Goal: Transaction & Acquisition: Obtain resource

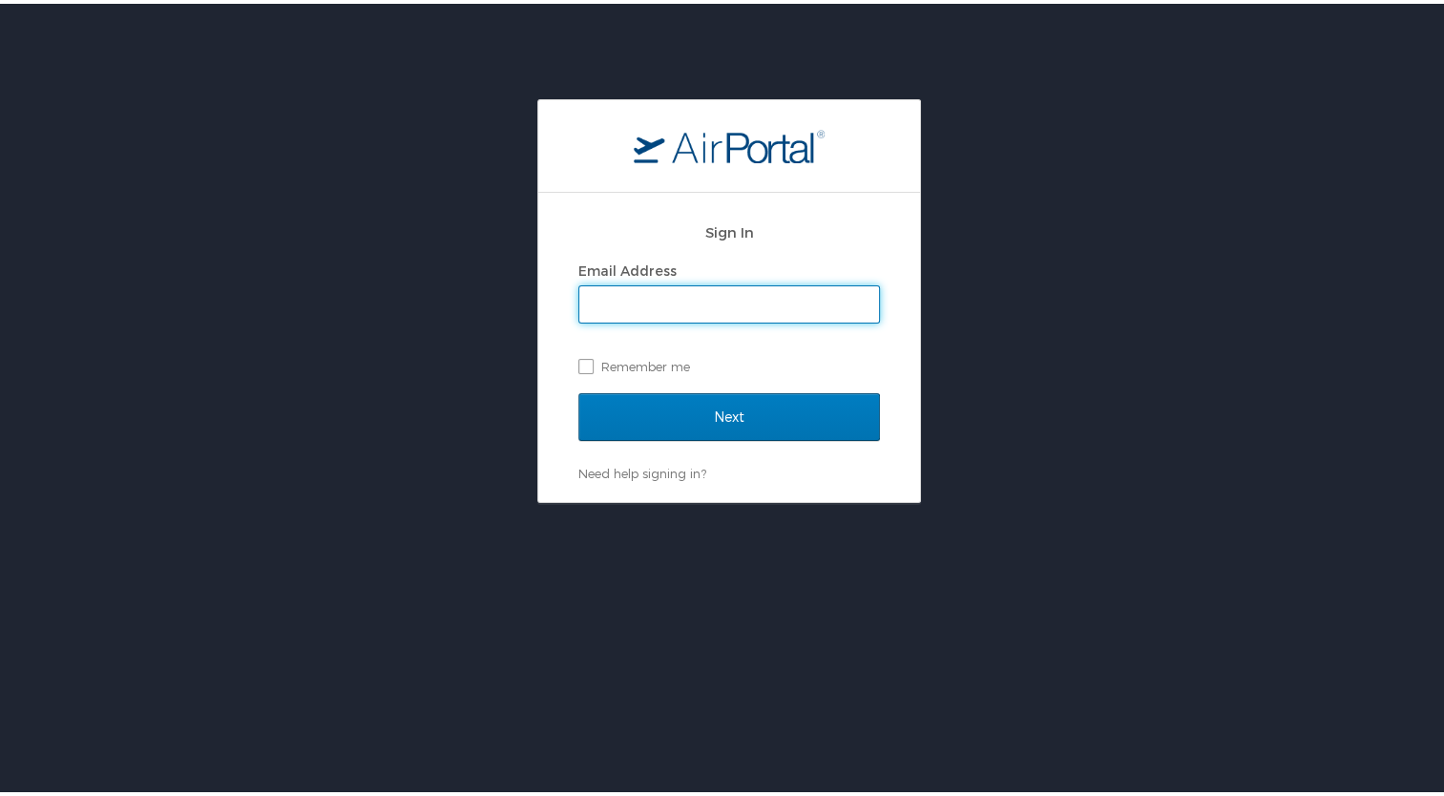
click at [708, 297] on input "Email Address" at bounding box center [729, 300] width 300 height 36
type input "gunwoo.son@i3-corps.com"
click at [604, 363] on label "Remember me" at bounding box center [729, 362] width 302 height 29
click at [591, 363] on input "Remember me" at bounding box center [584, 361] width 12 height 12
checkbox input "true"
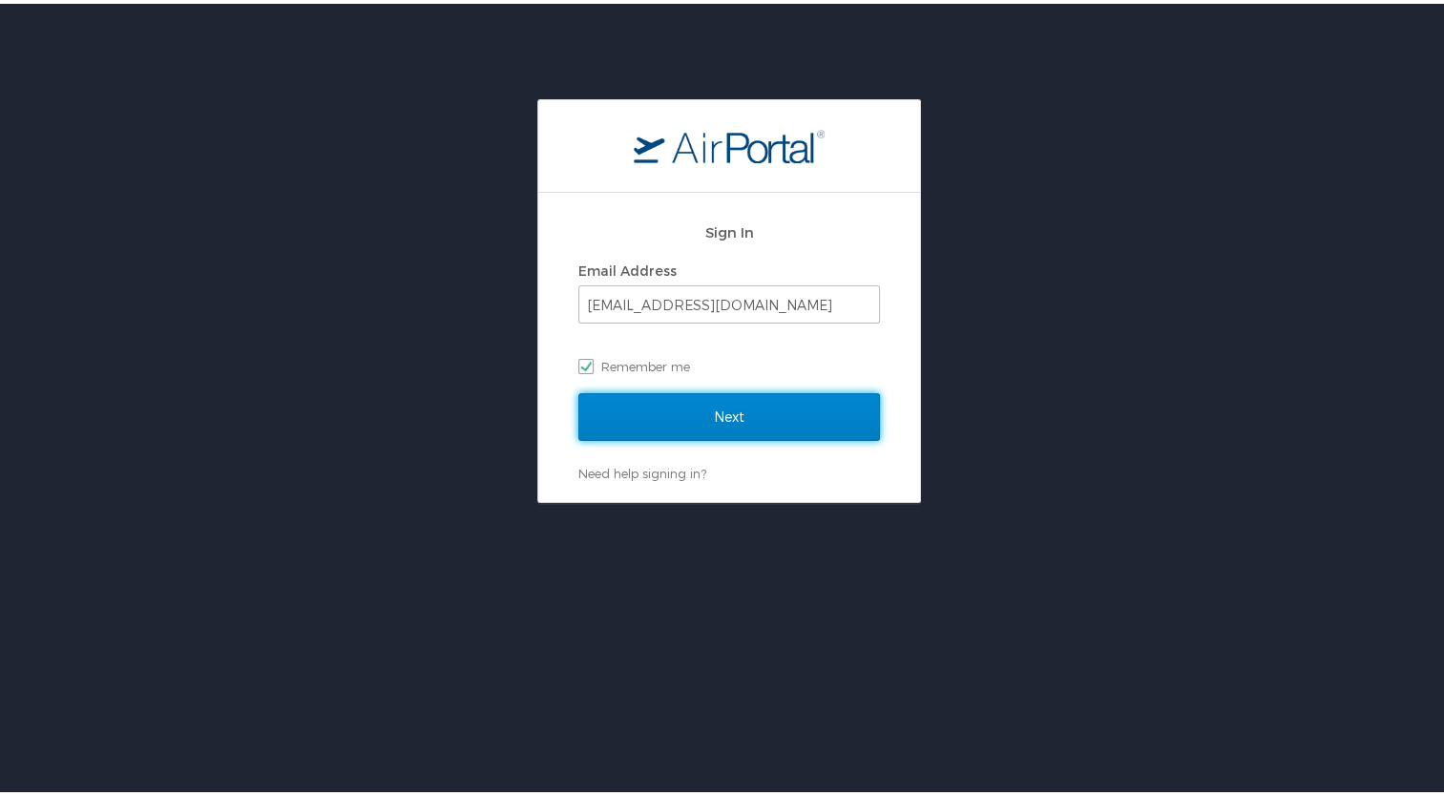
click at [679, 391] on input "Next" at bounding box center [729, 413] width 302 height 48
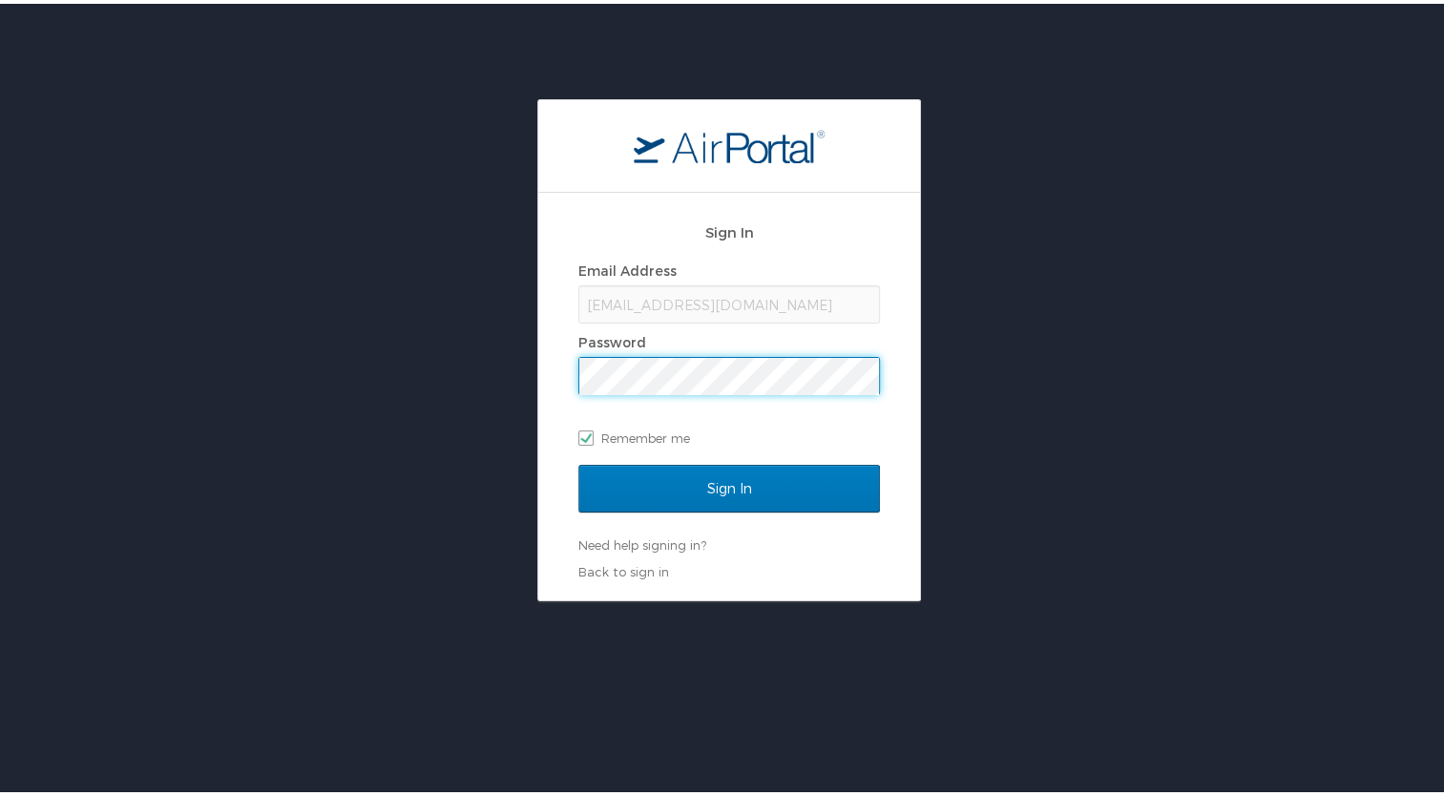
click at [578, 461] on input "Sign In" at bounding box center [729, 485] width 302 height 48
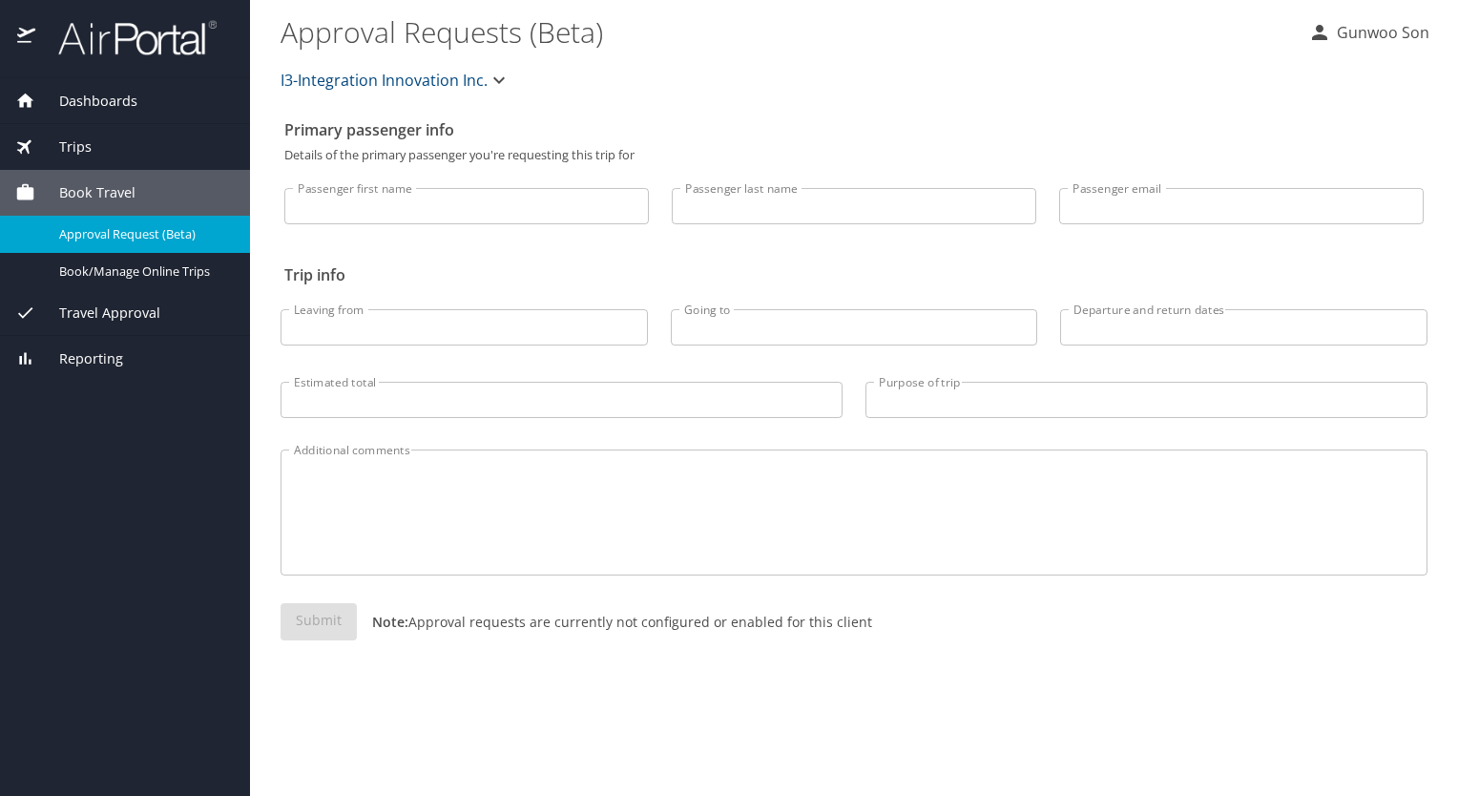
click at [81, 151] on span "Trips" at bounding box center [63, 146] width 56 height 21
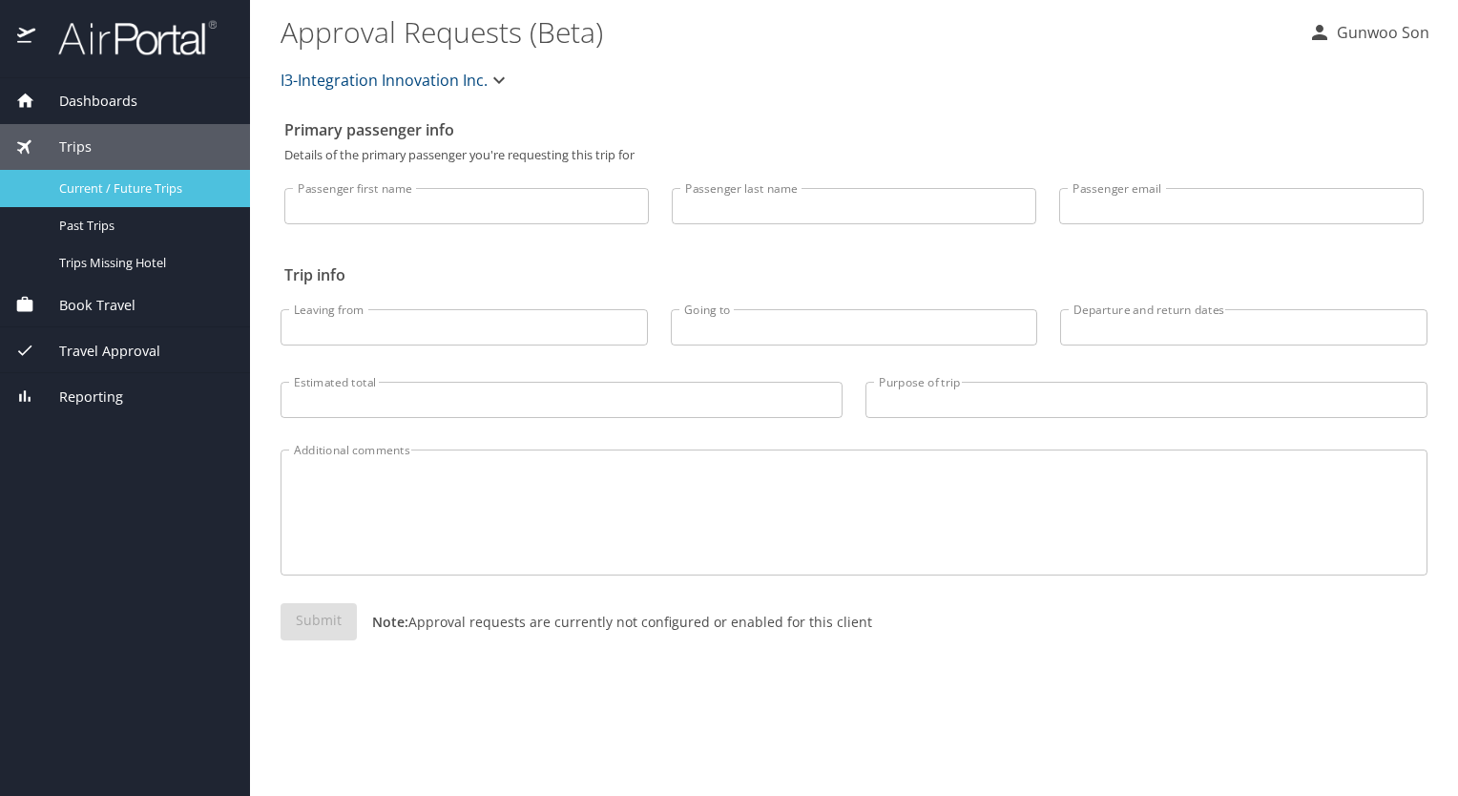
click at [122, 198] on div "Current / Future Trips" at bounding box center [124, 188] width 219 height 22
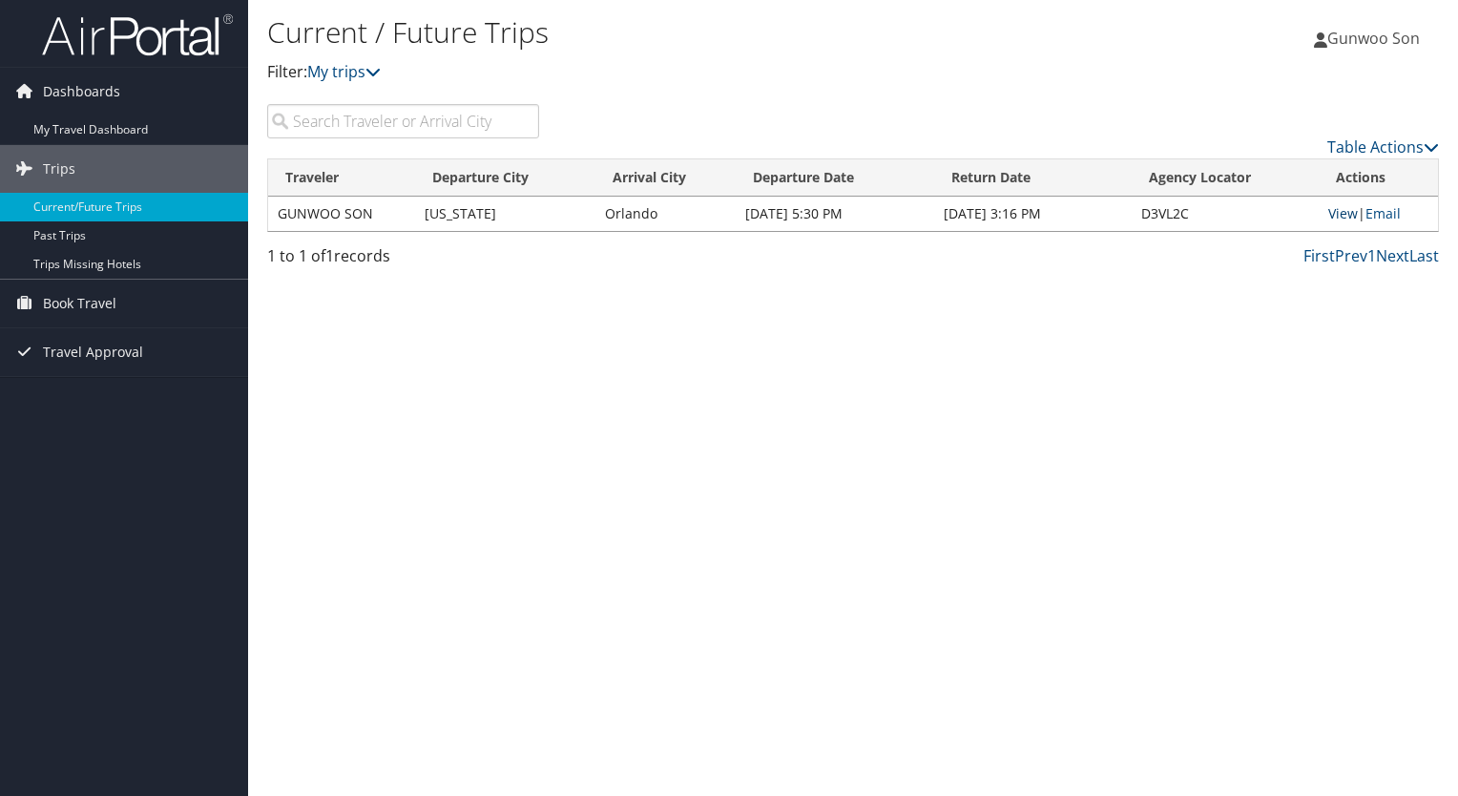
click at [1330, 213] on link "View" at bounding box center [1343, 213] width 30 height 18
click at [1393, 213] on link "Email" at bounding box center [1383, 213] width 35 height 18
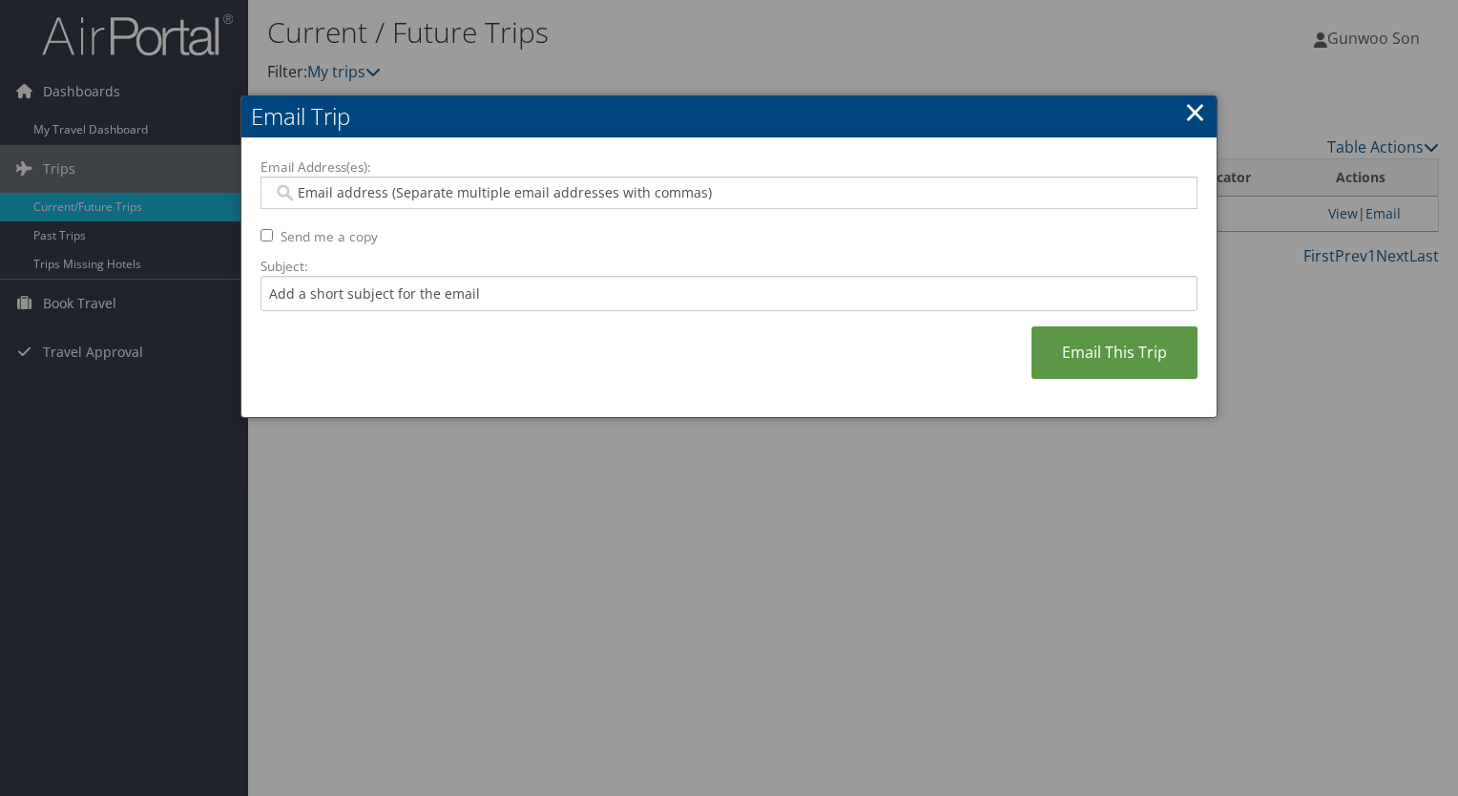
click at [435, 195] on input "Email Address(es):" at bounding box center [729, 192] width 912 height 19
type input "tonywson@gmail.com"
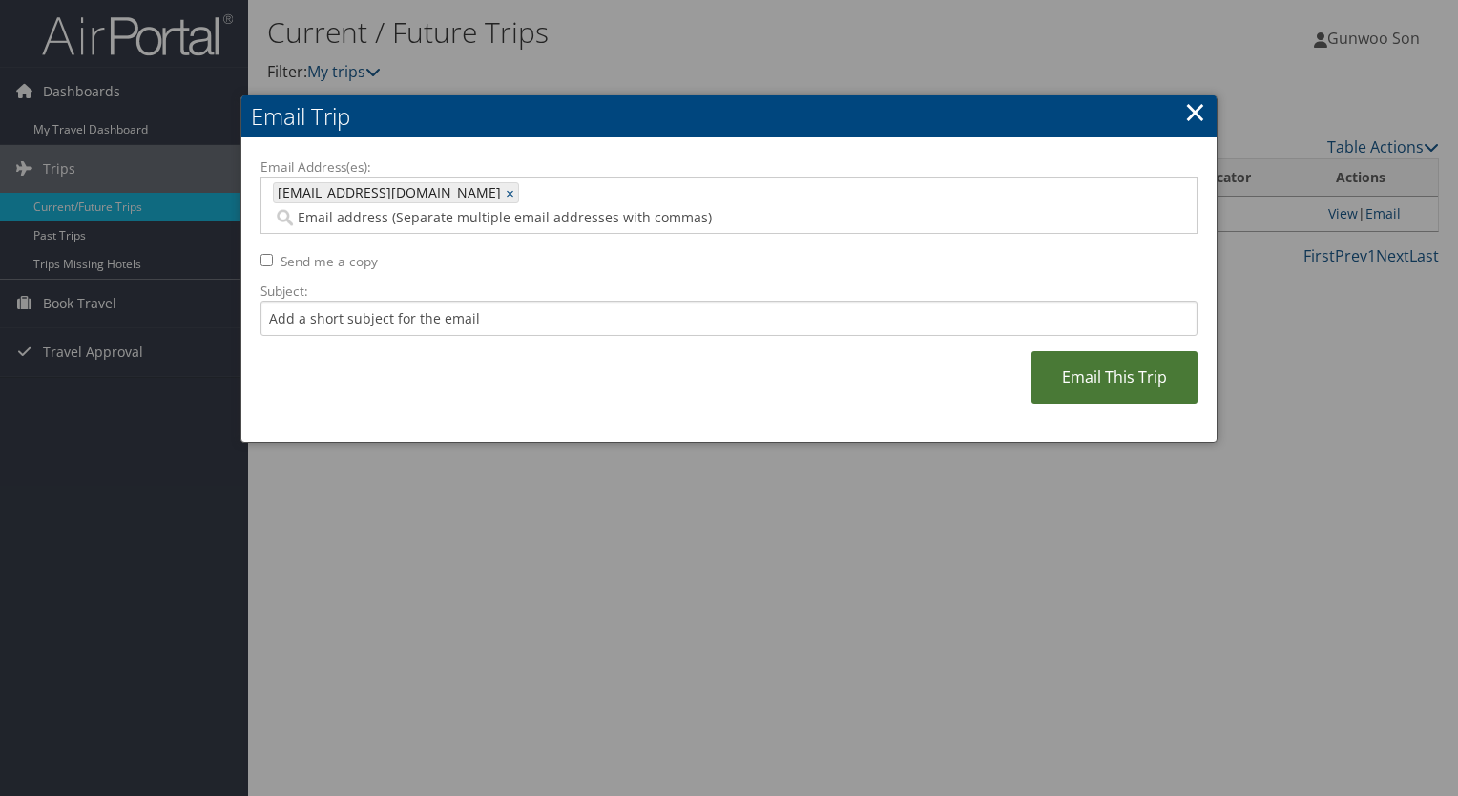
click at [1070, 365] on link "Email This Trip" at bounding box center [1115, 377] width 166 height 52
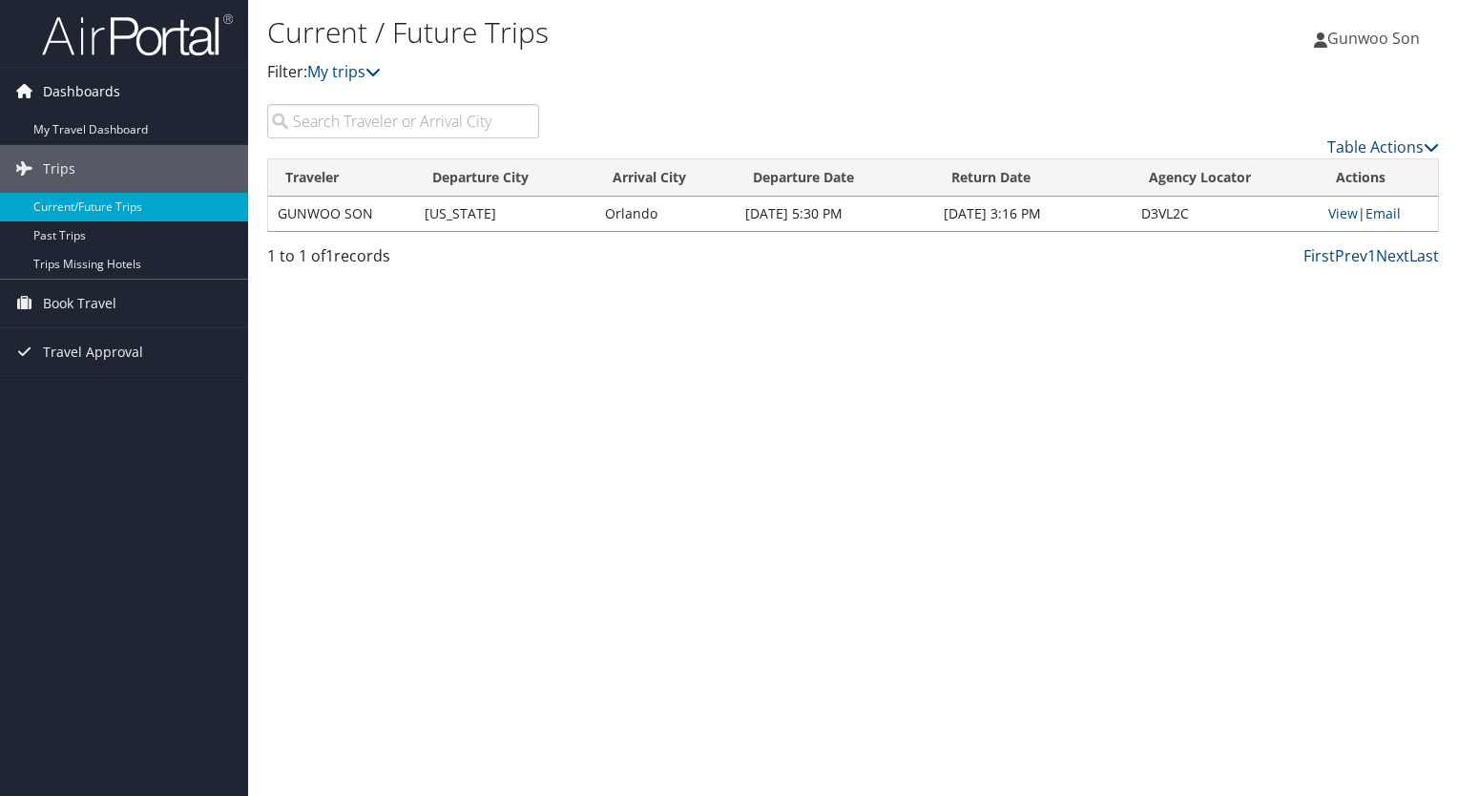
click at [95, 92] on span "Dashboards" at bounding box center [81, 92] width 77 height 48
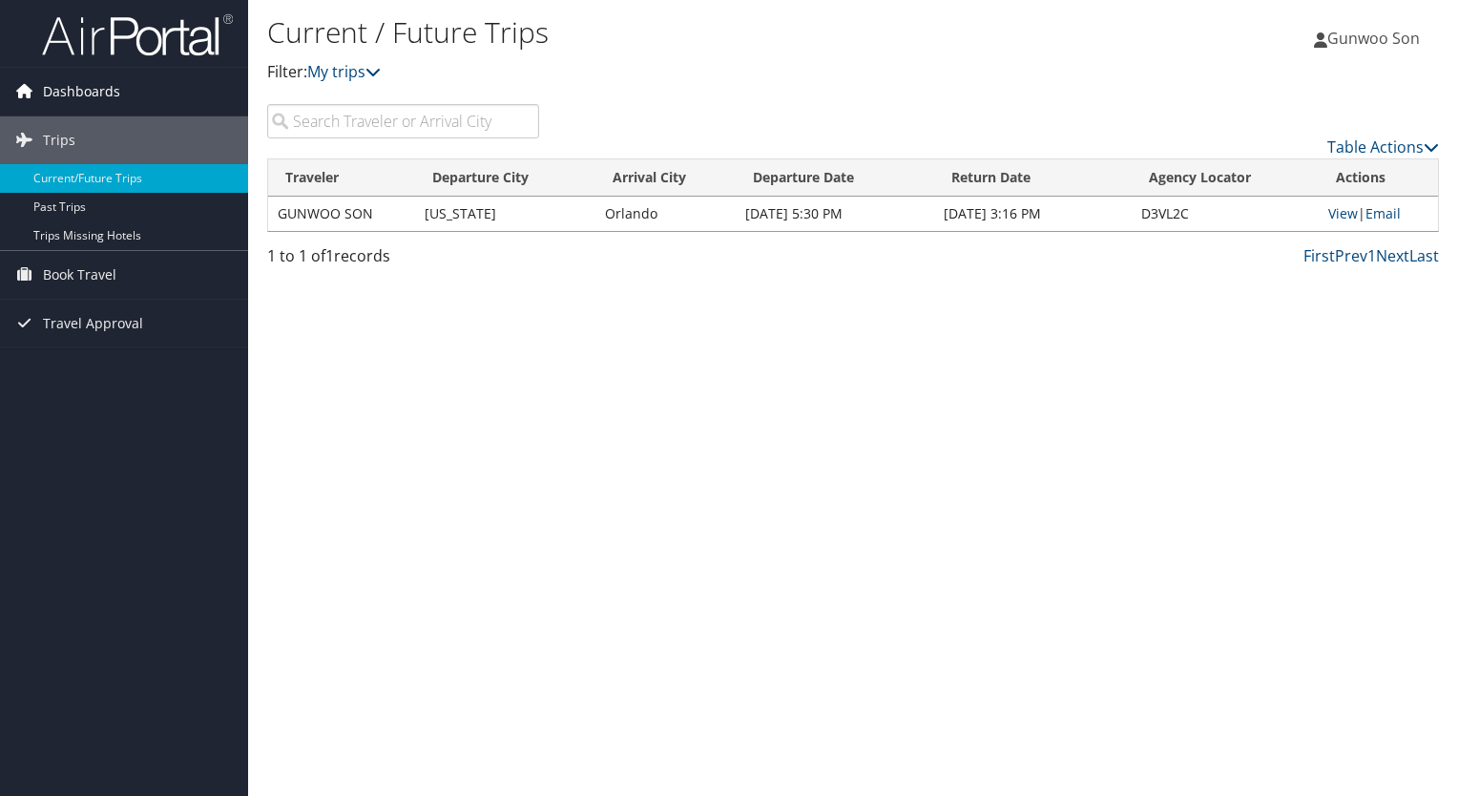
click at [94, 91] on span "Dashboards" at bounding box center [81, 92] width 77 height 48
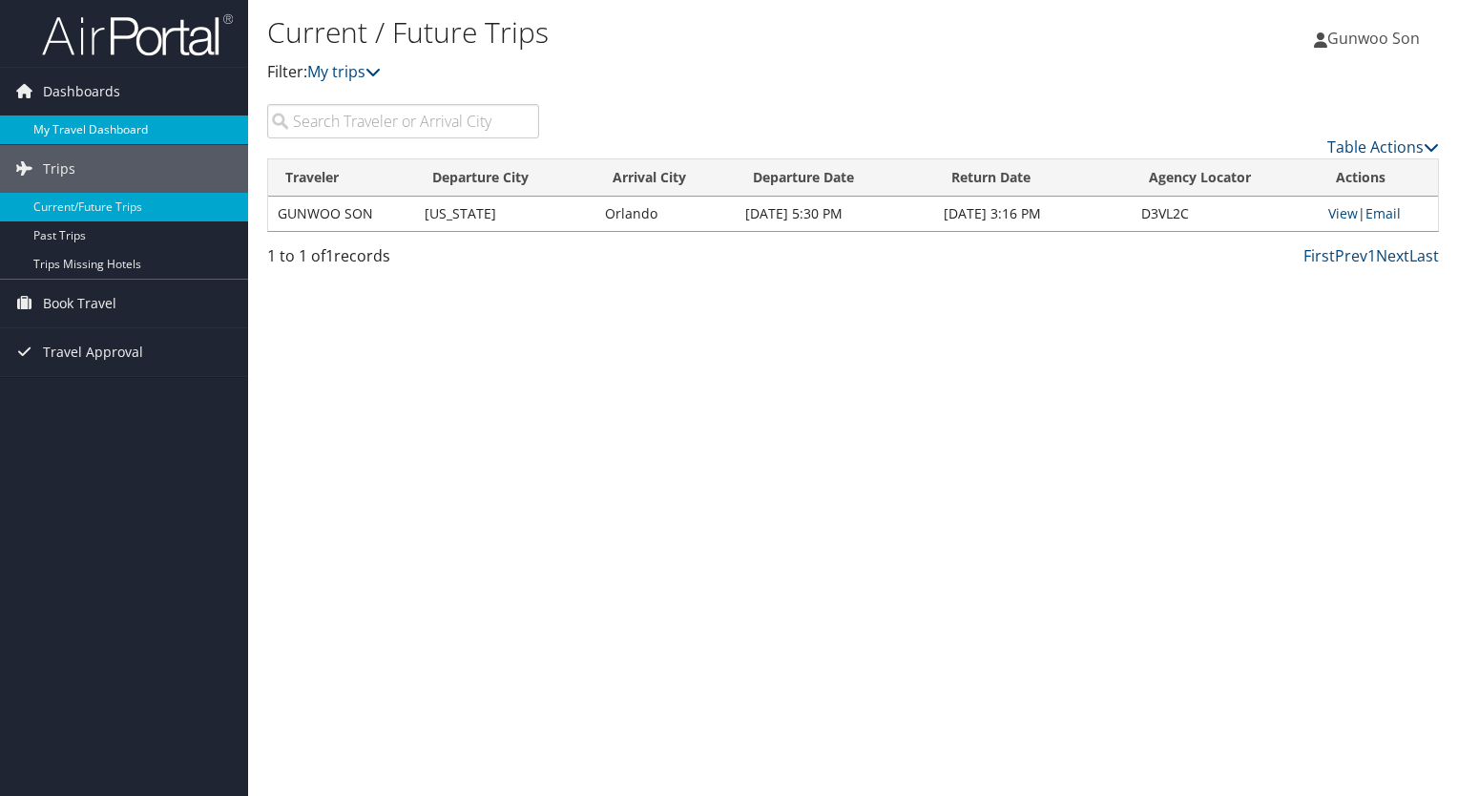
click at [84, 126] on link "My Travel Dashboard" at bounding box center [124, 129] width 248 height 29
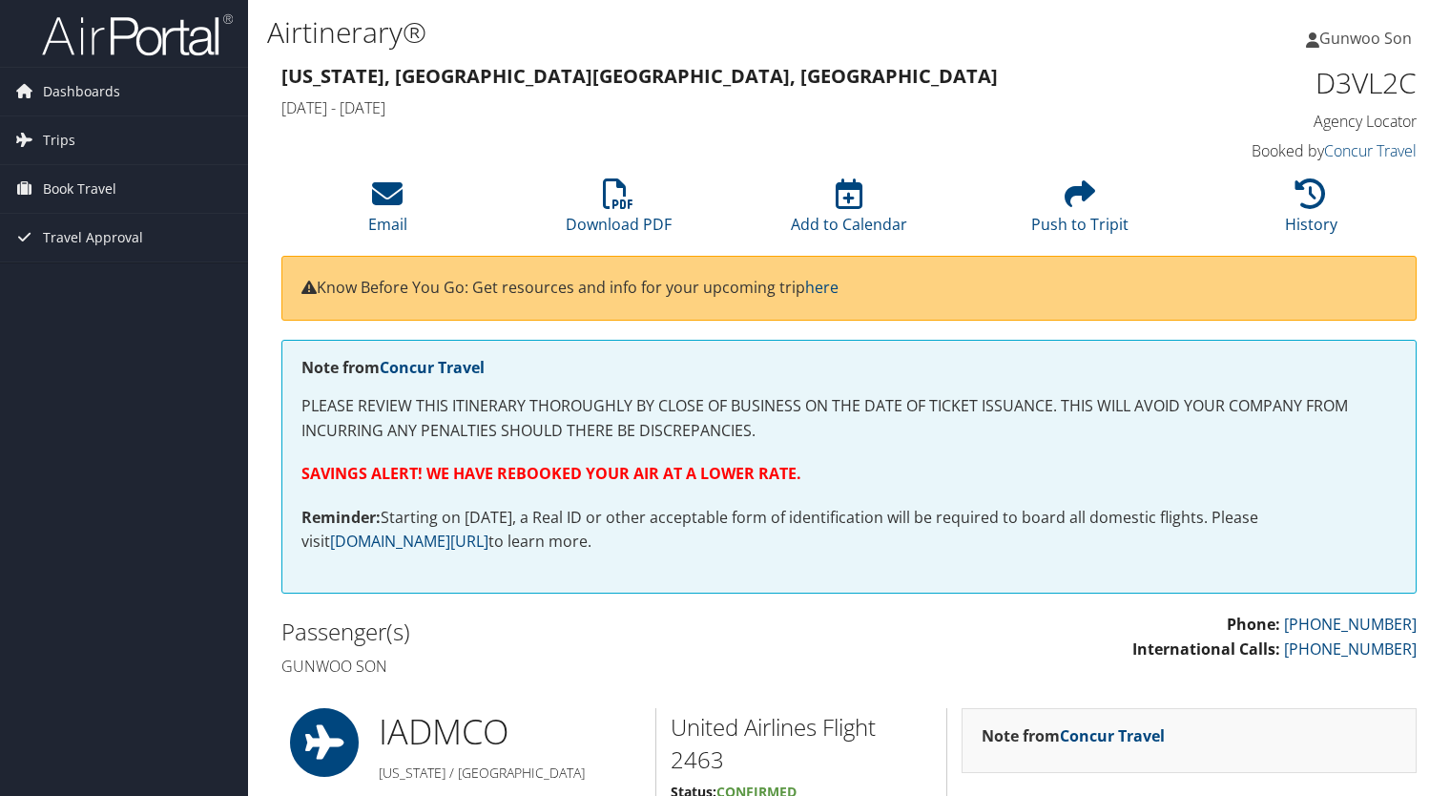
scroll to position [573, 0]
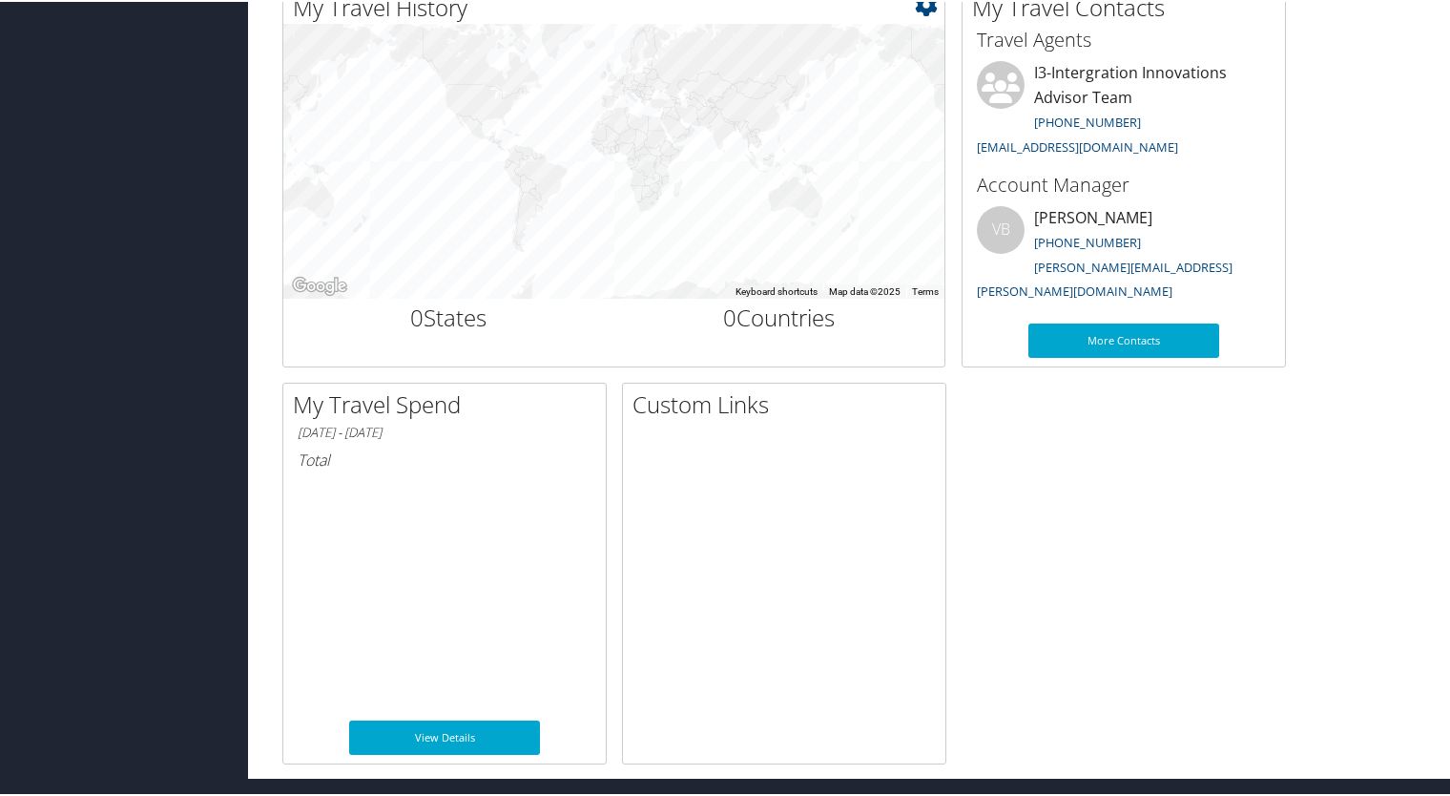
scroll to position [664, 0]
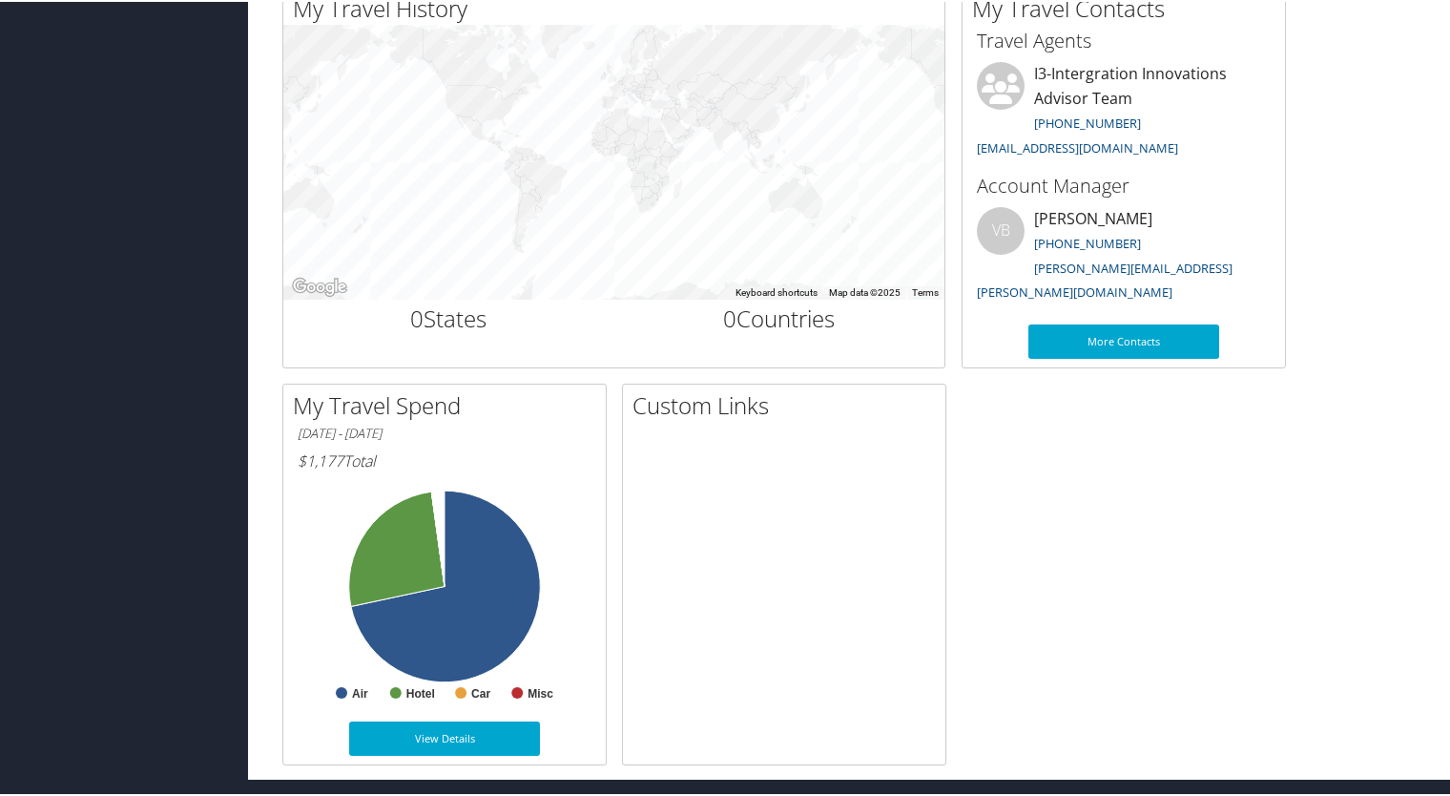
click at [364, 456] on h6 "$1,177 Total" at bounding box center [445, 458] width 294 height 21
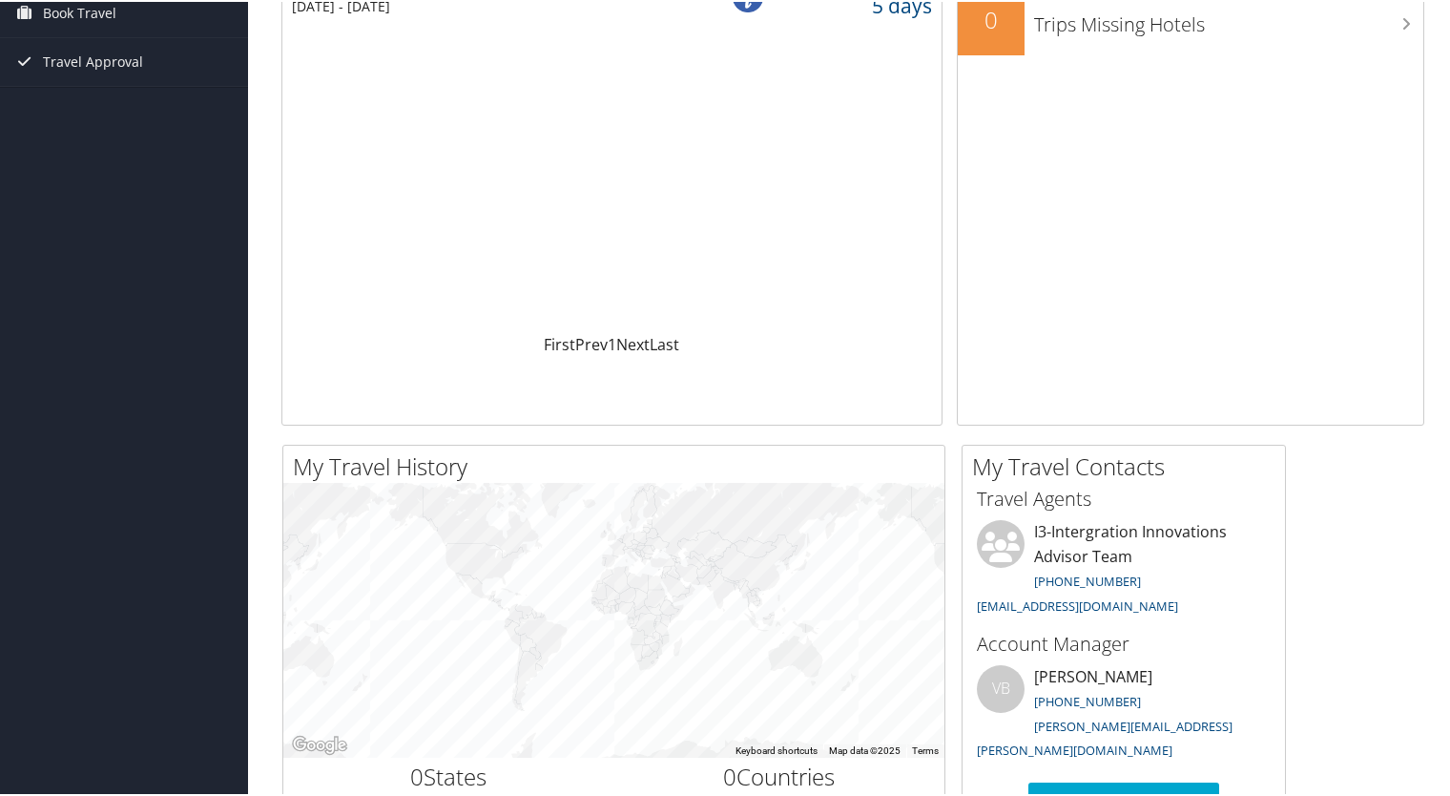
scroll to position [0, 0]
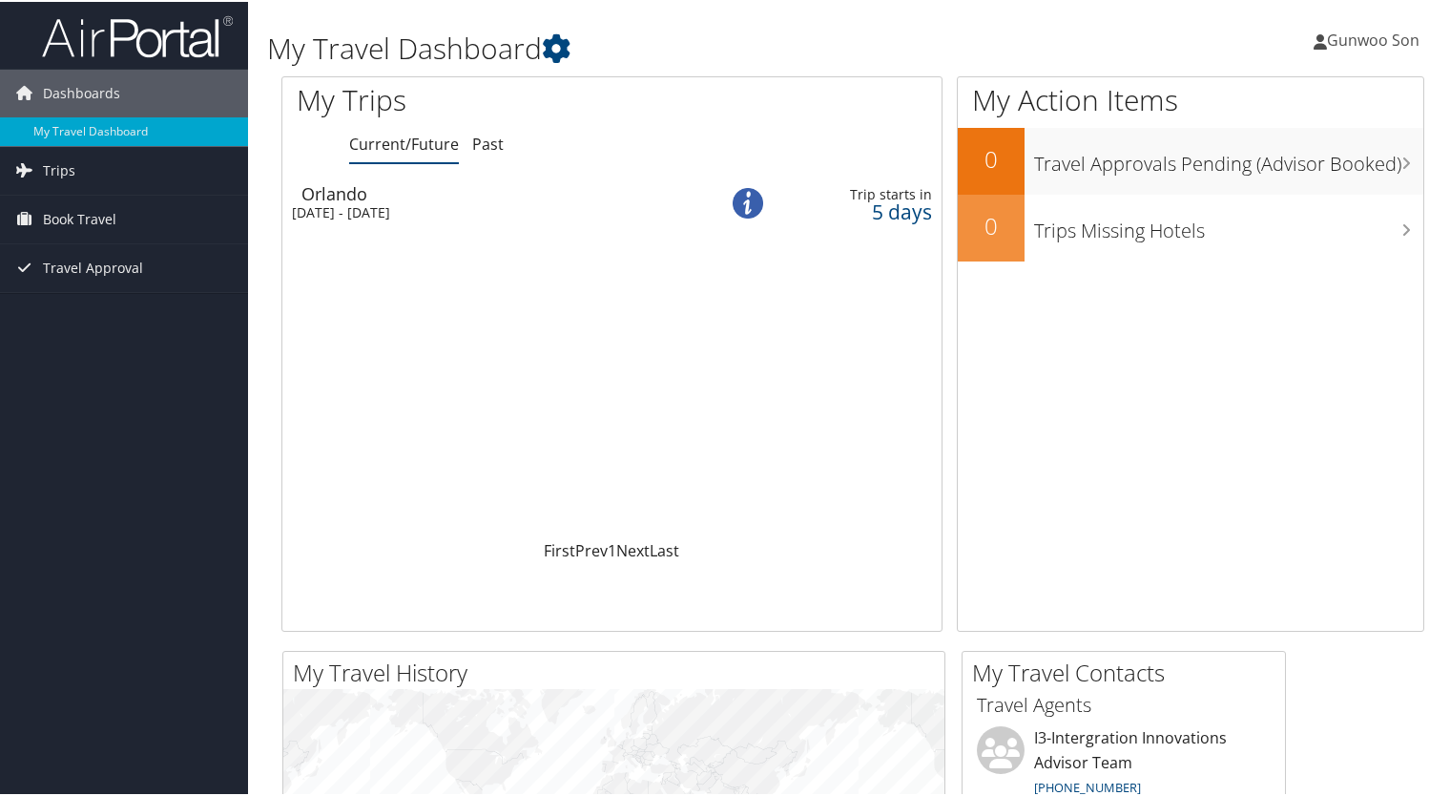
click at [489, 204] on div "Sun 7 Sep 2025 - Tue 9 Sep 2025" at bounding box center [489, 210] width 394 height 17
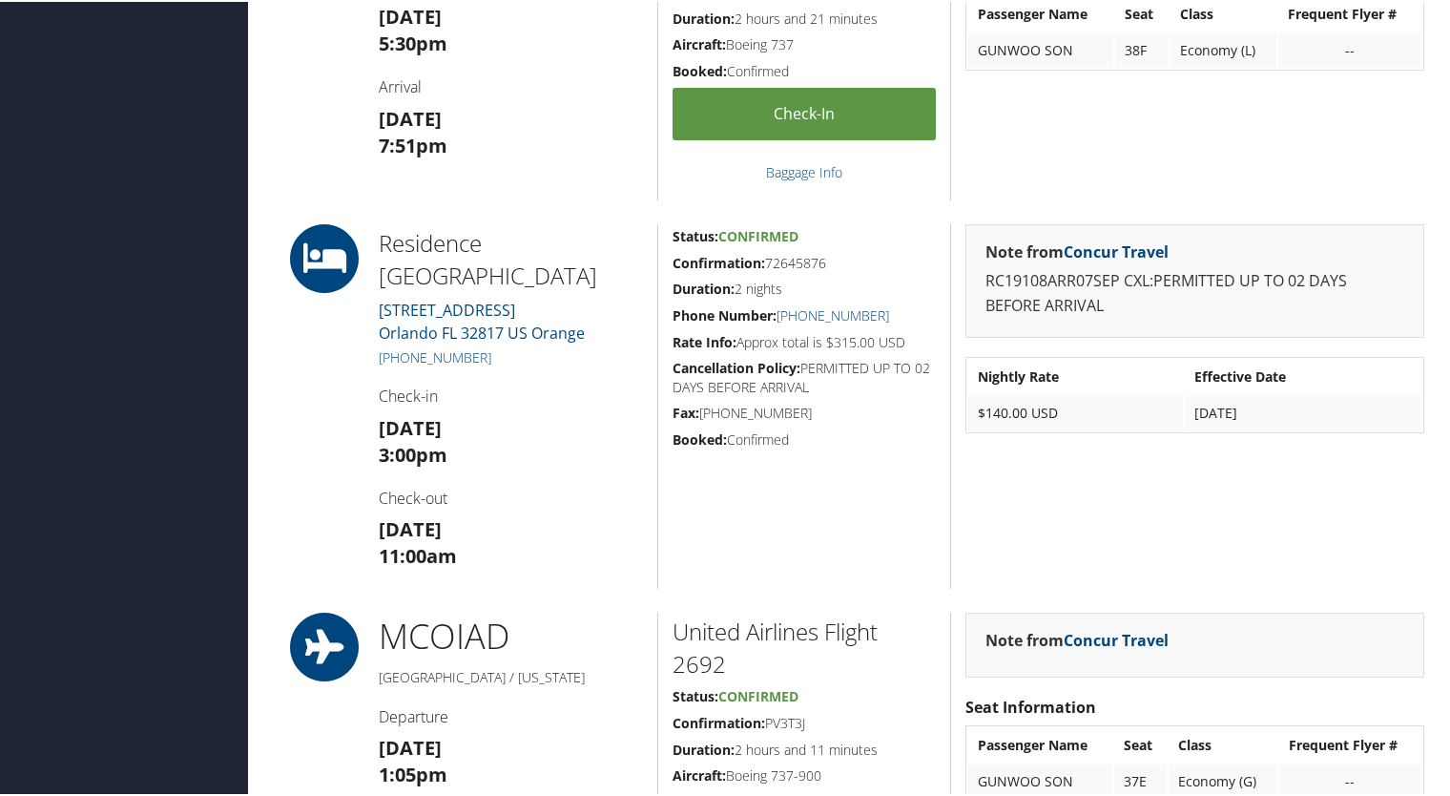
scroll to position [609, 0]
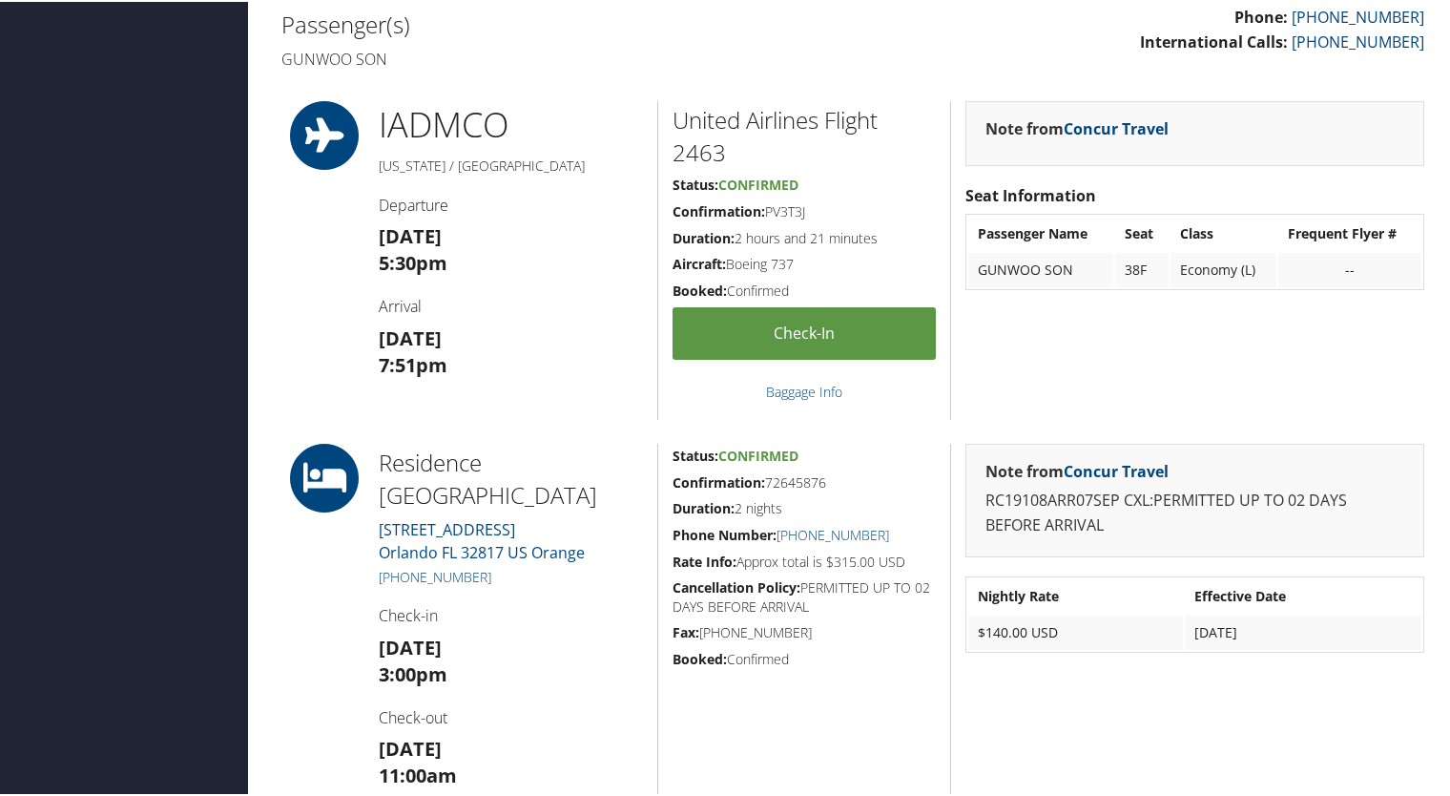
click at [1412, 336] on div "Note from Concur Travel Seat Information Passenger Name Seat Class Frequent Fly…" at bounding box center [1194, 258] width 489 height 319
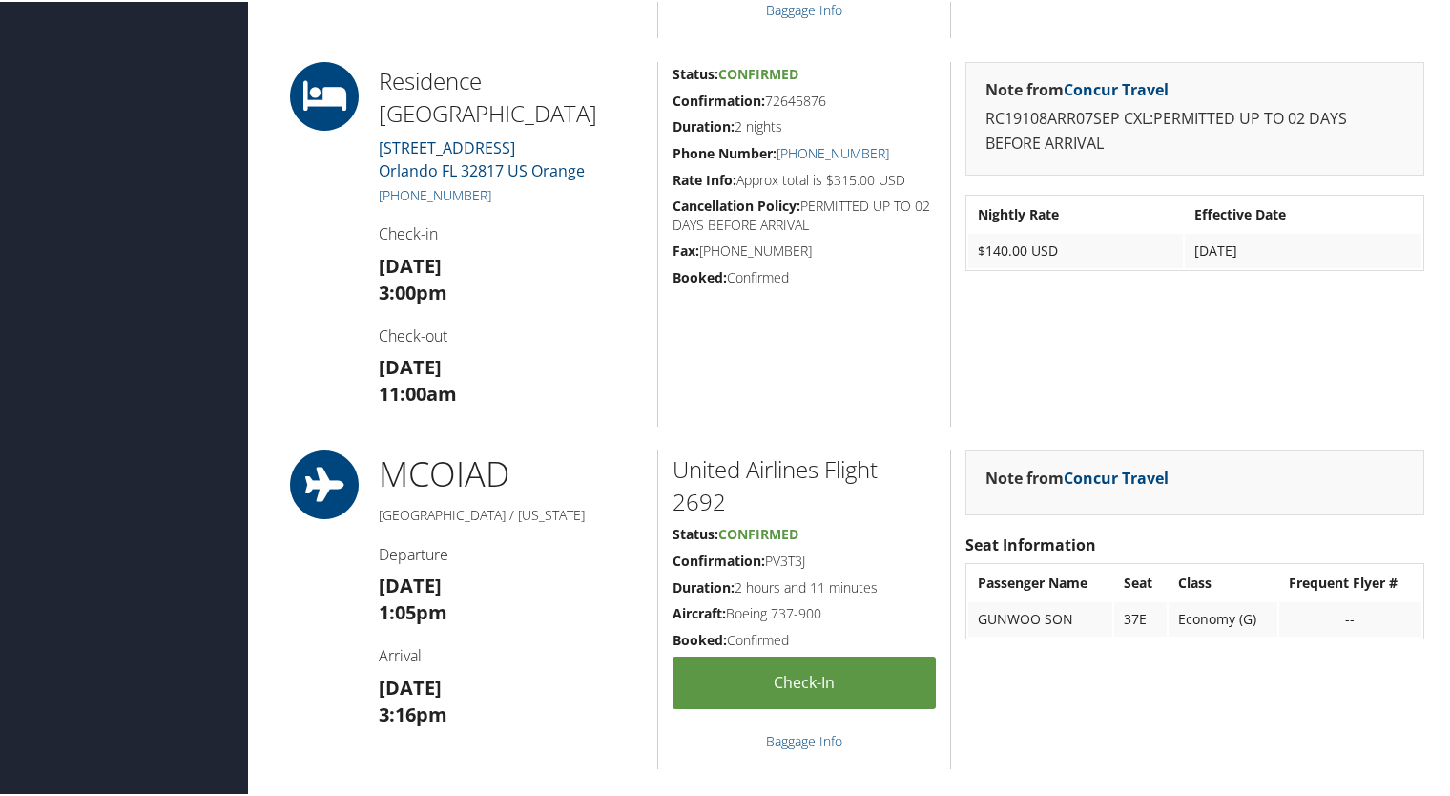
scroll to position [1181, 0]
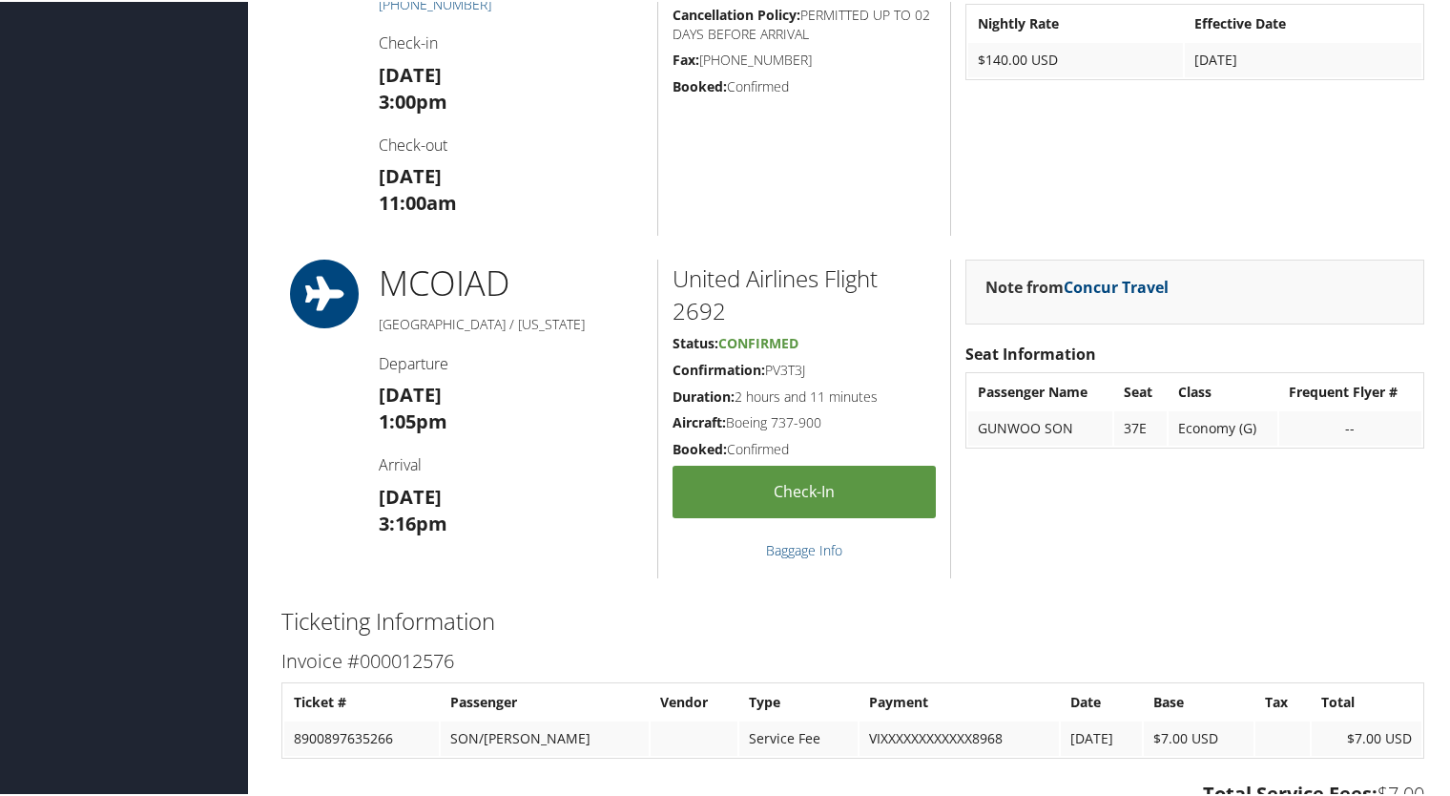
click at [1169, 216] on div "Note from Concur Travel RC19108ARR07SEP CXL:PERMITTED UP TO 02 DAYS BEFORE ARRI…" at bounding box center [1194, 51] width 489 height 365
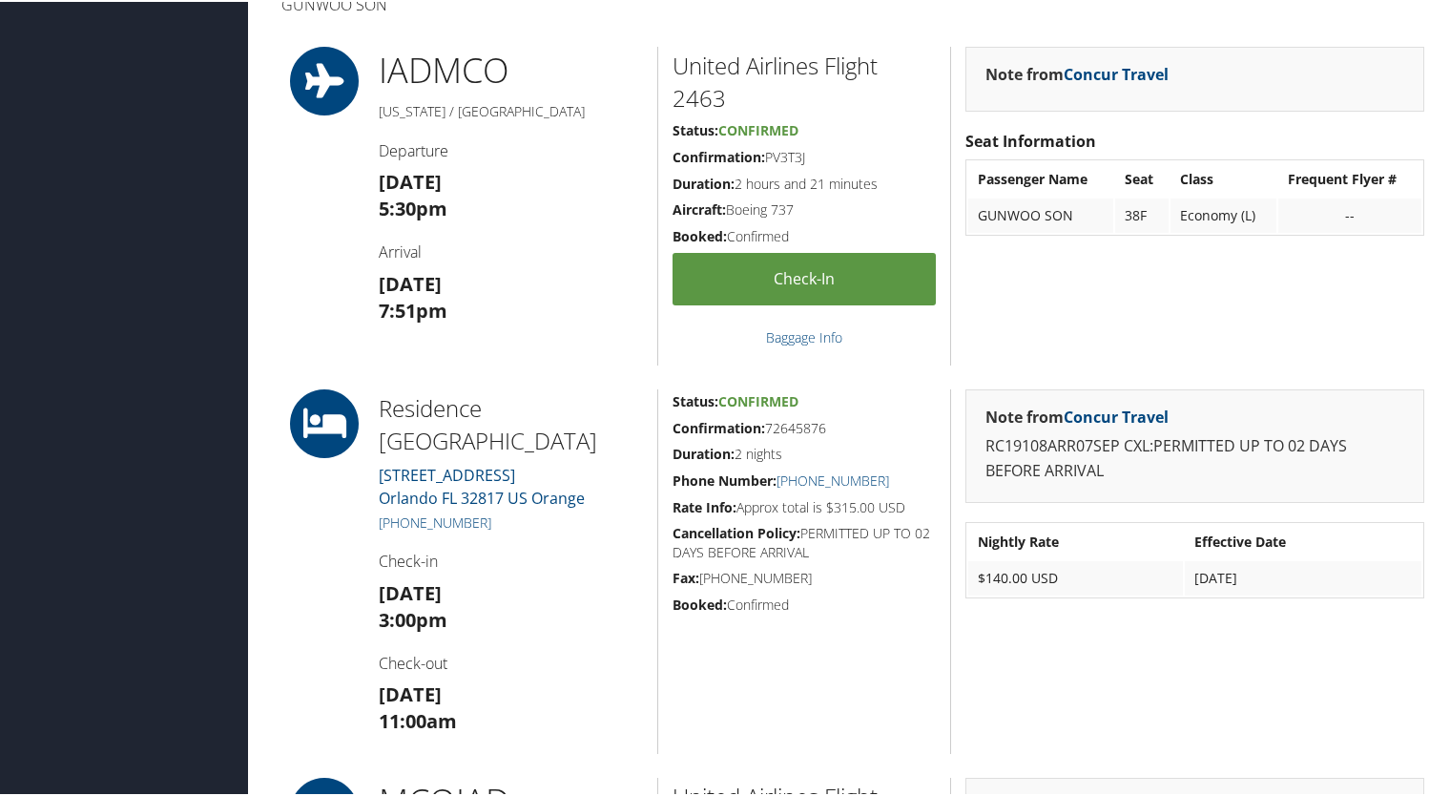
scroll to position [573, 0]
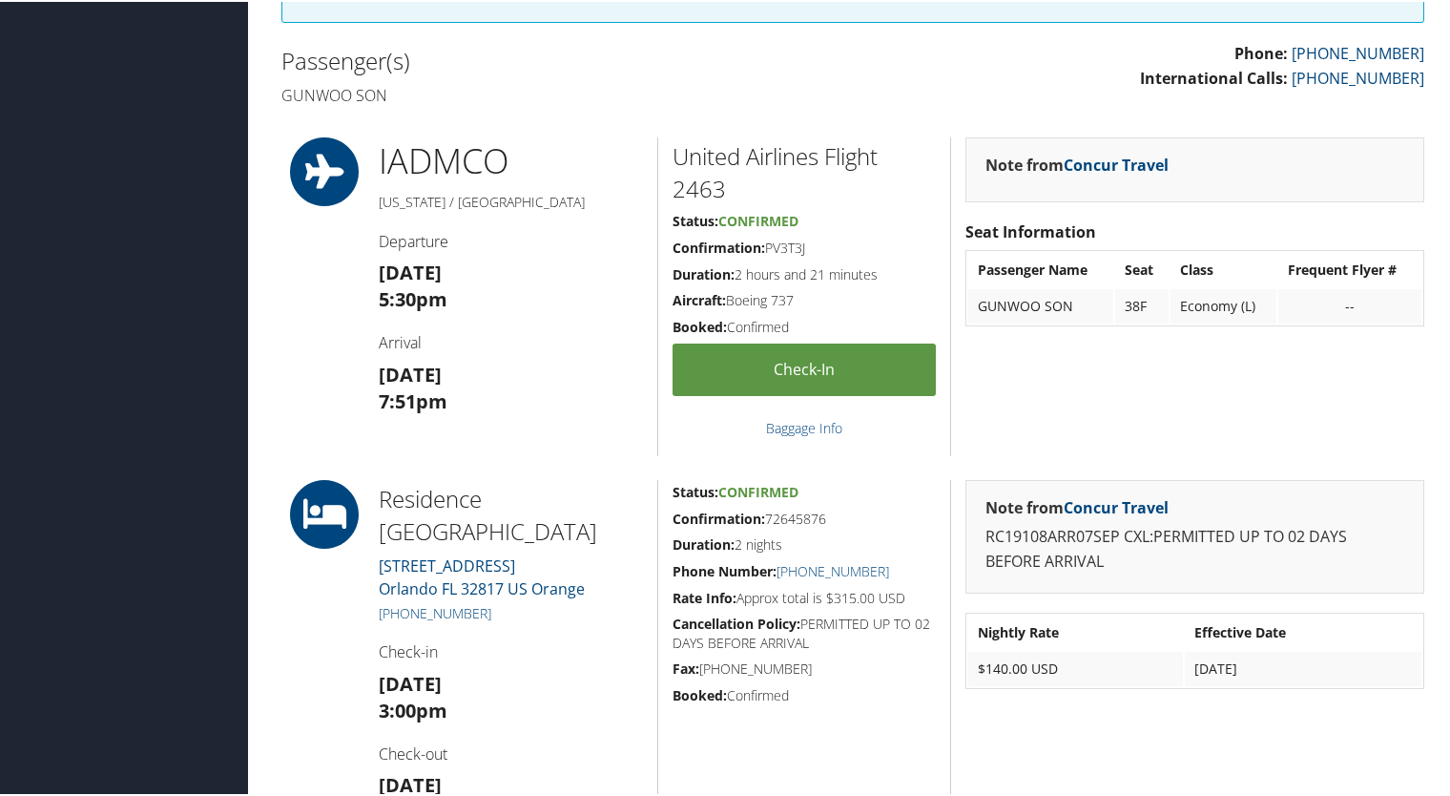
click at [592, 154] on h1 "IAD MCO" at bounding box center [511, 160] width 264 height 48
